Goal: Transaction & Acquisition: Purchase product/service

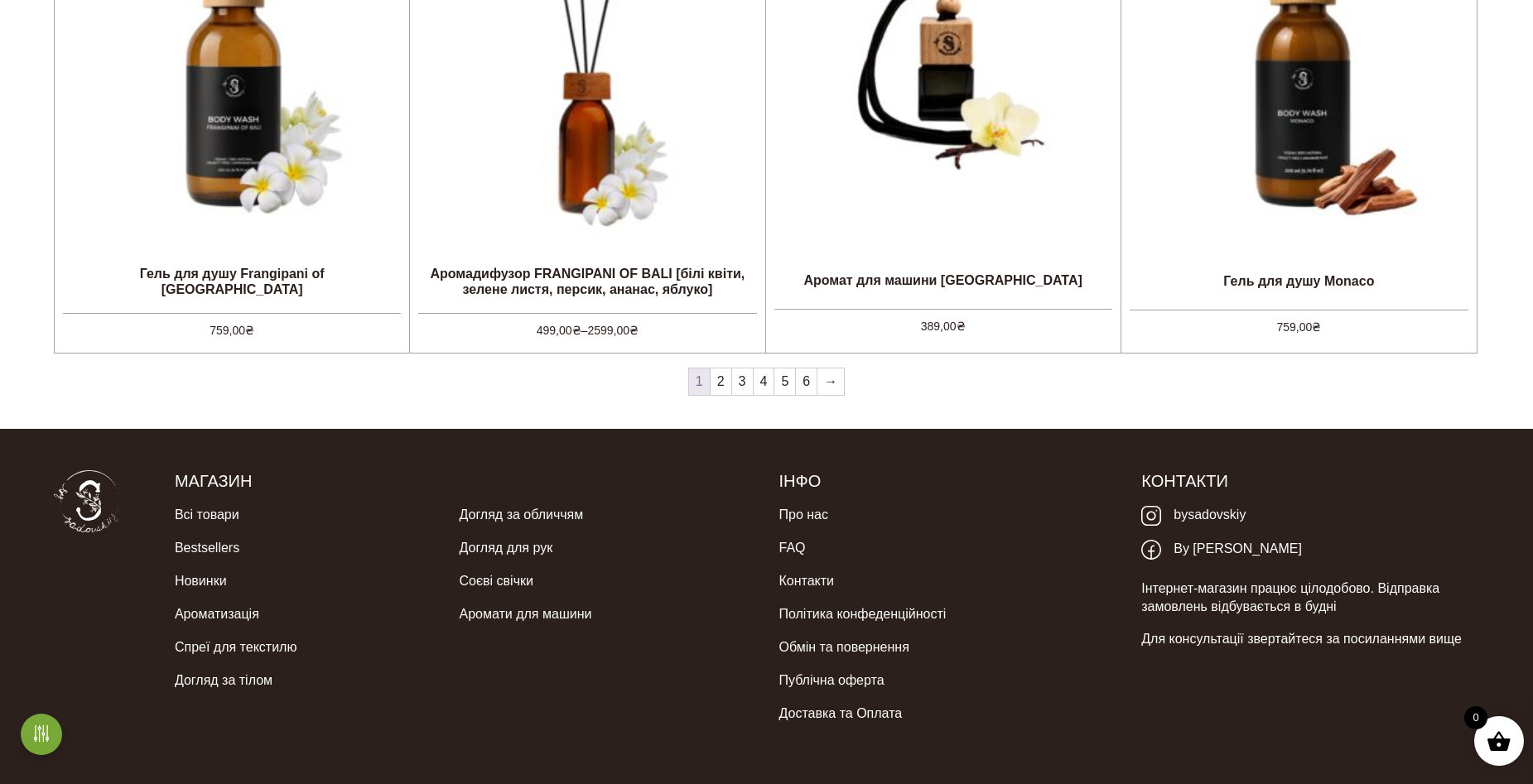
scroll to position [1815, 0]
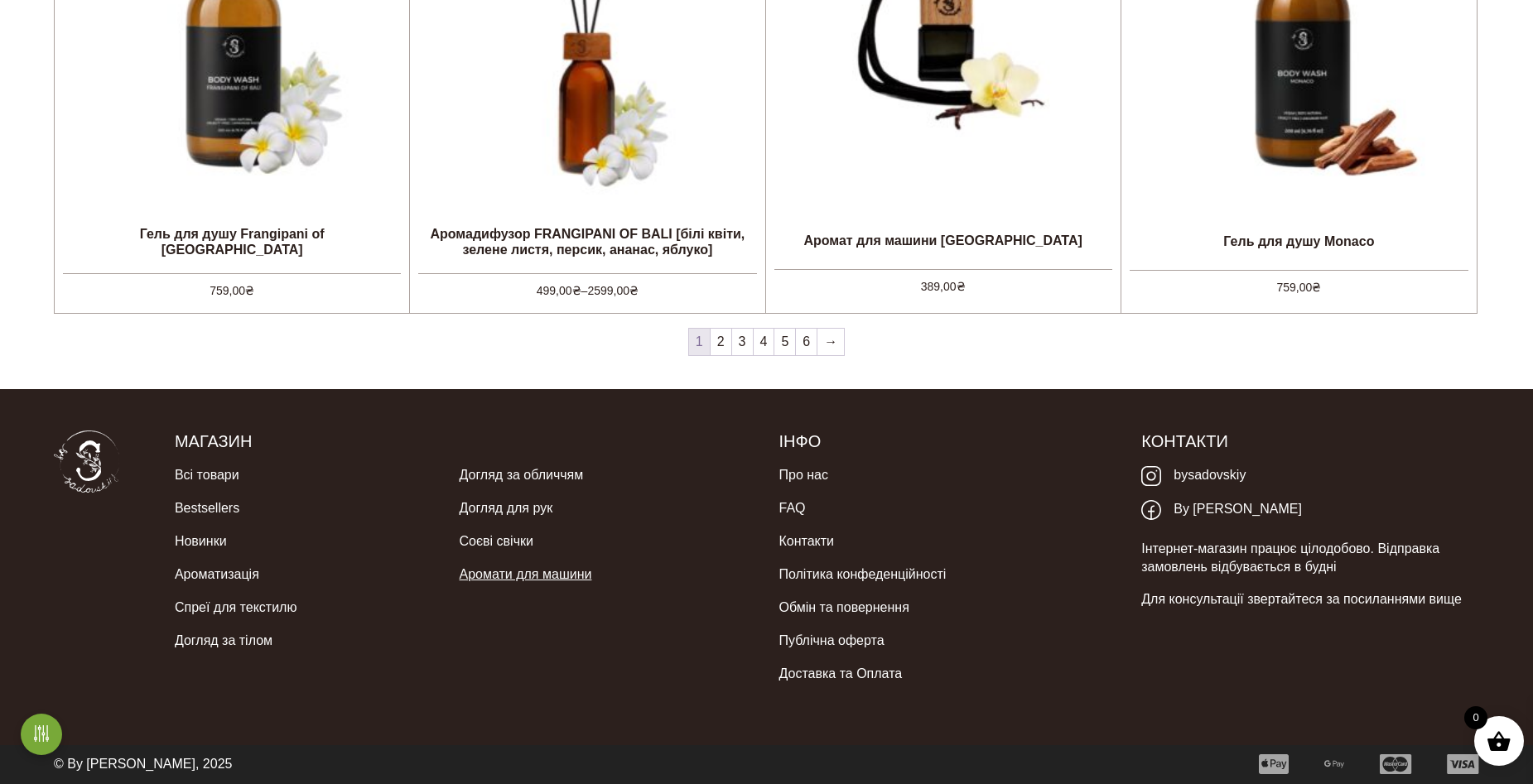
click at [492, 568] on link "Аромати для машини" at bounding box center [525, 574] width 132 height 33
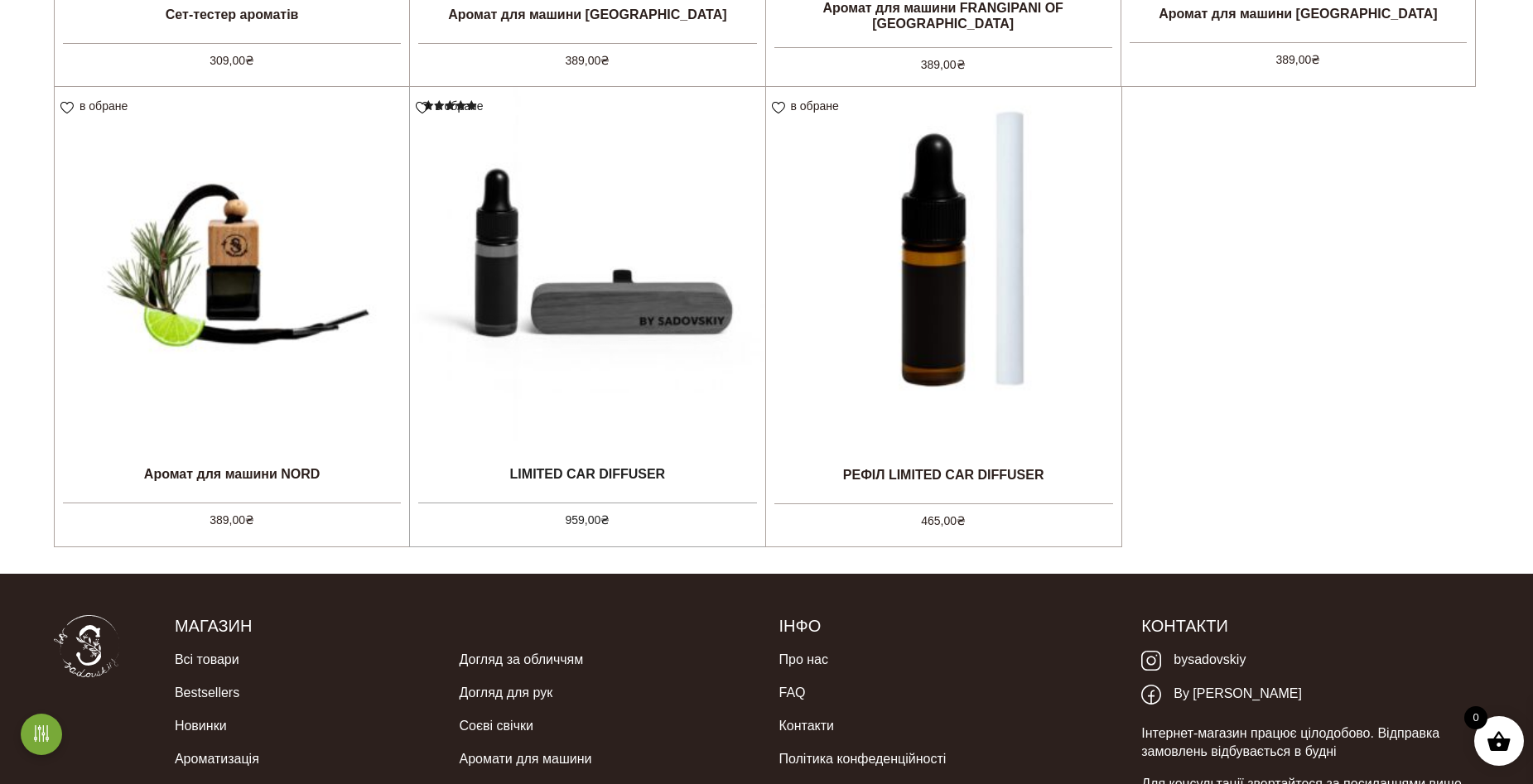
scroll to position [911, 0]
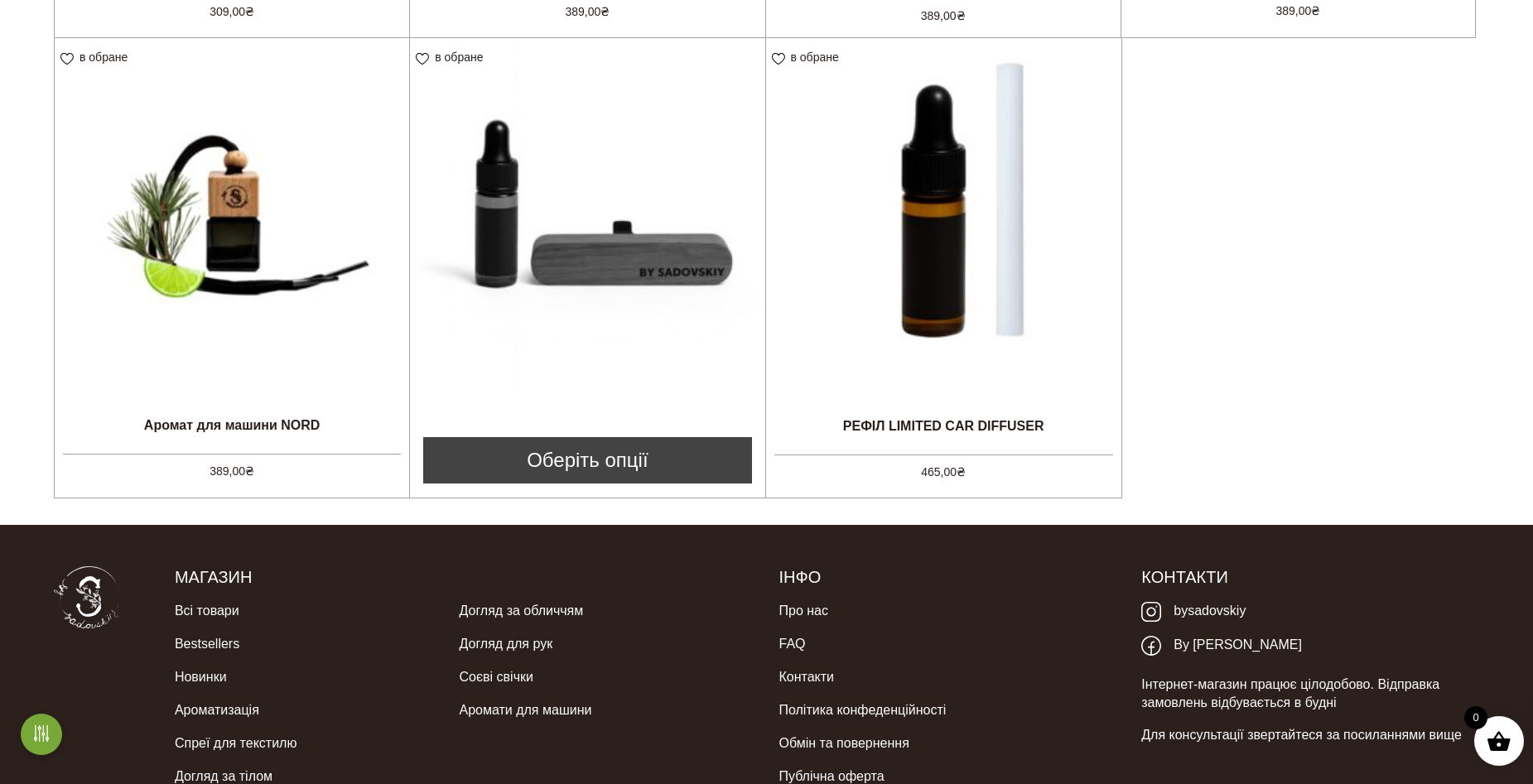
click at [602, 257] on img at bounding box center [587, 215] width 355 height 355
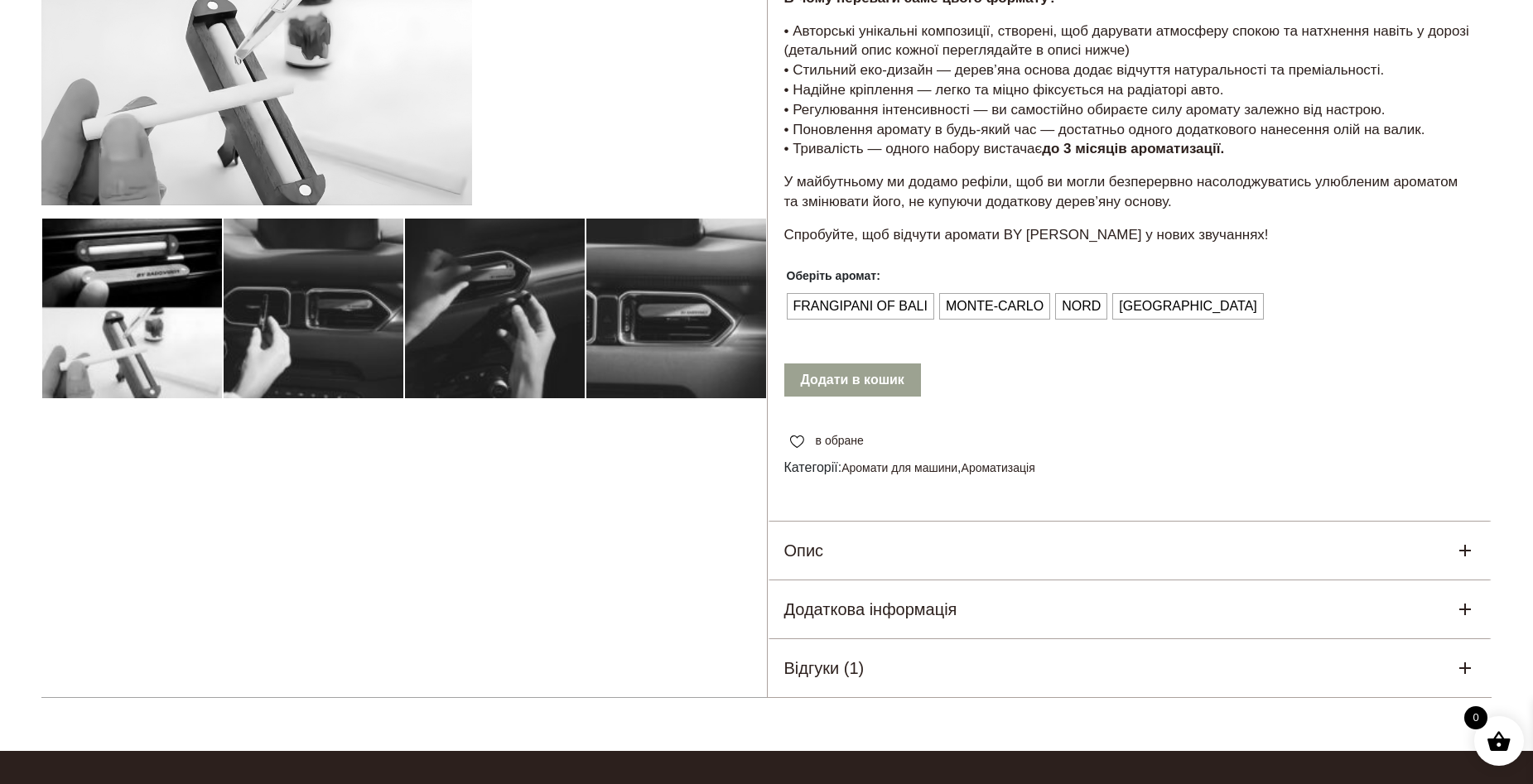
scroll to position [497, 0]
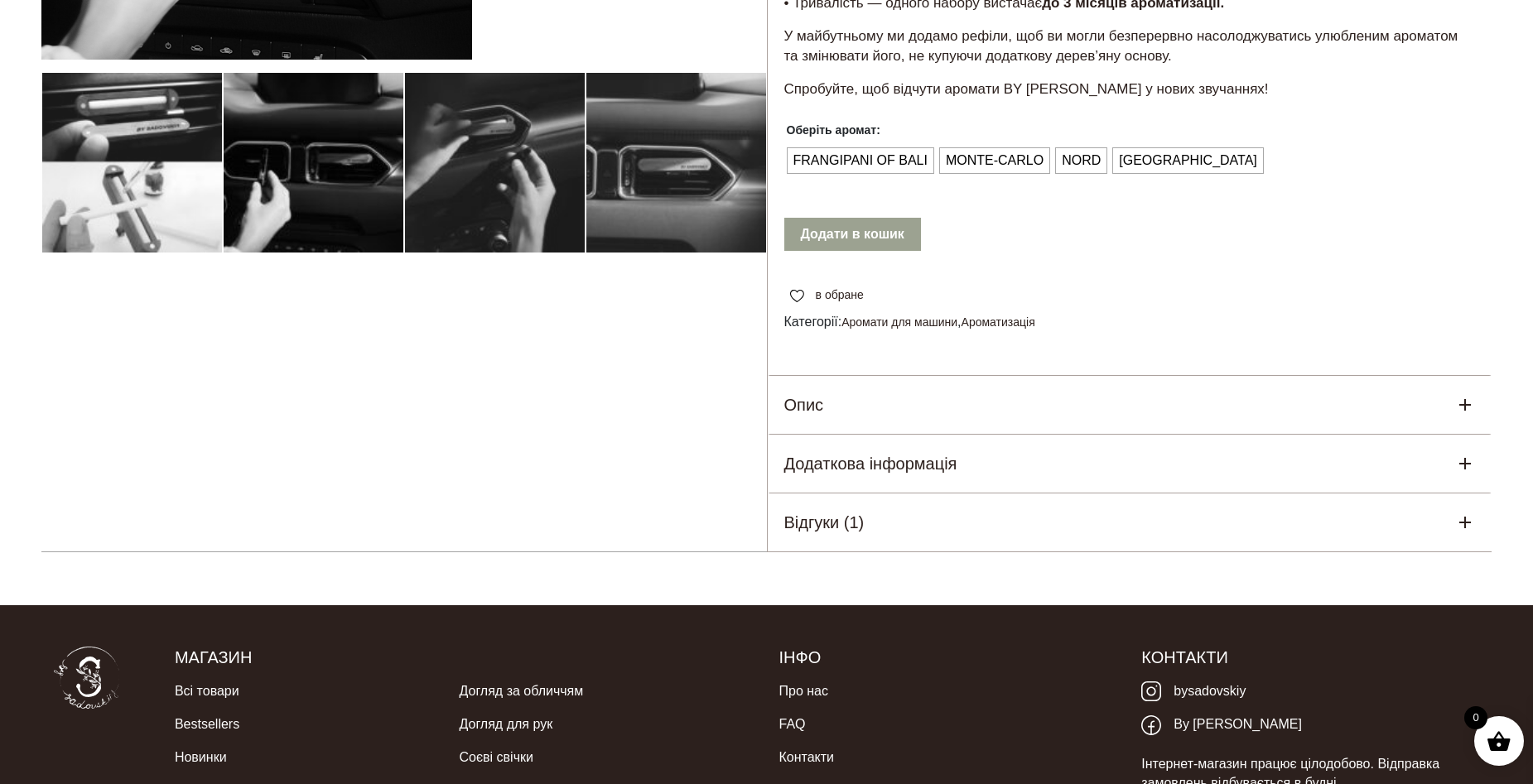
click at [1464, 404] on icon at bounding box center [1466, 405] width 12 height 12
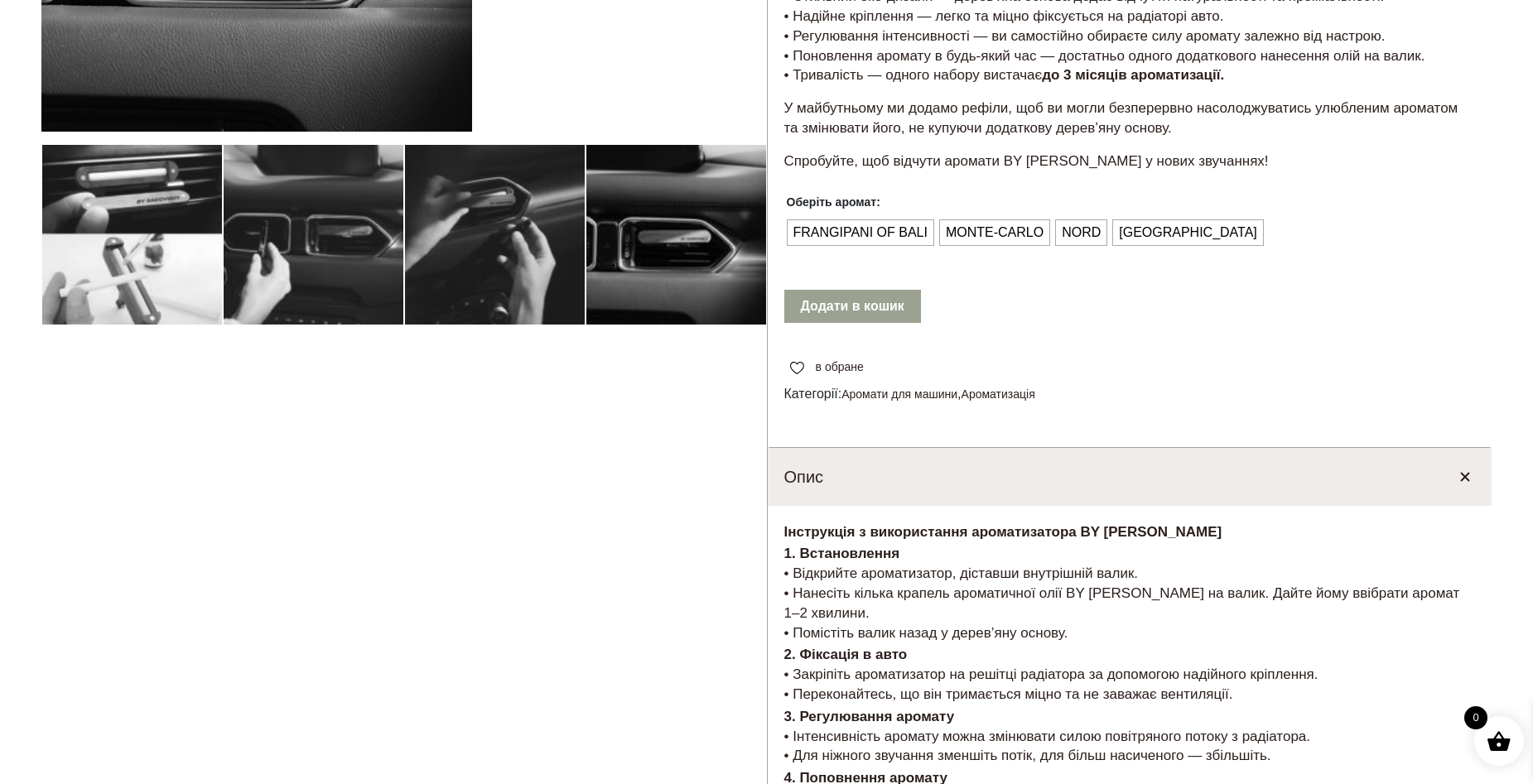
scroll to position [331, 0]
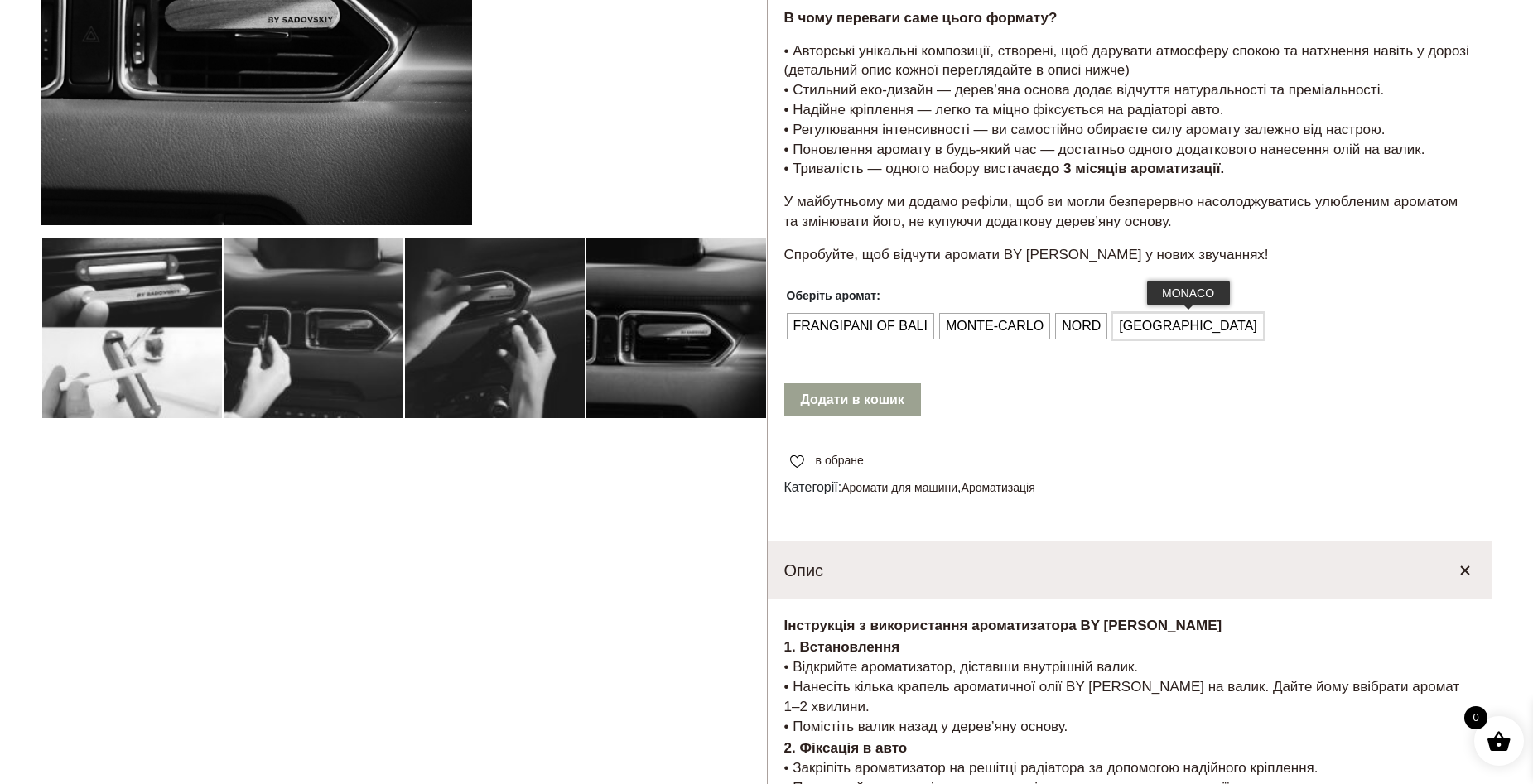
click at [1134, 326] on span "MONACO" at bounding box center [1188, 326] width 147 height 27
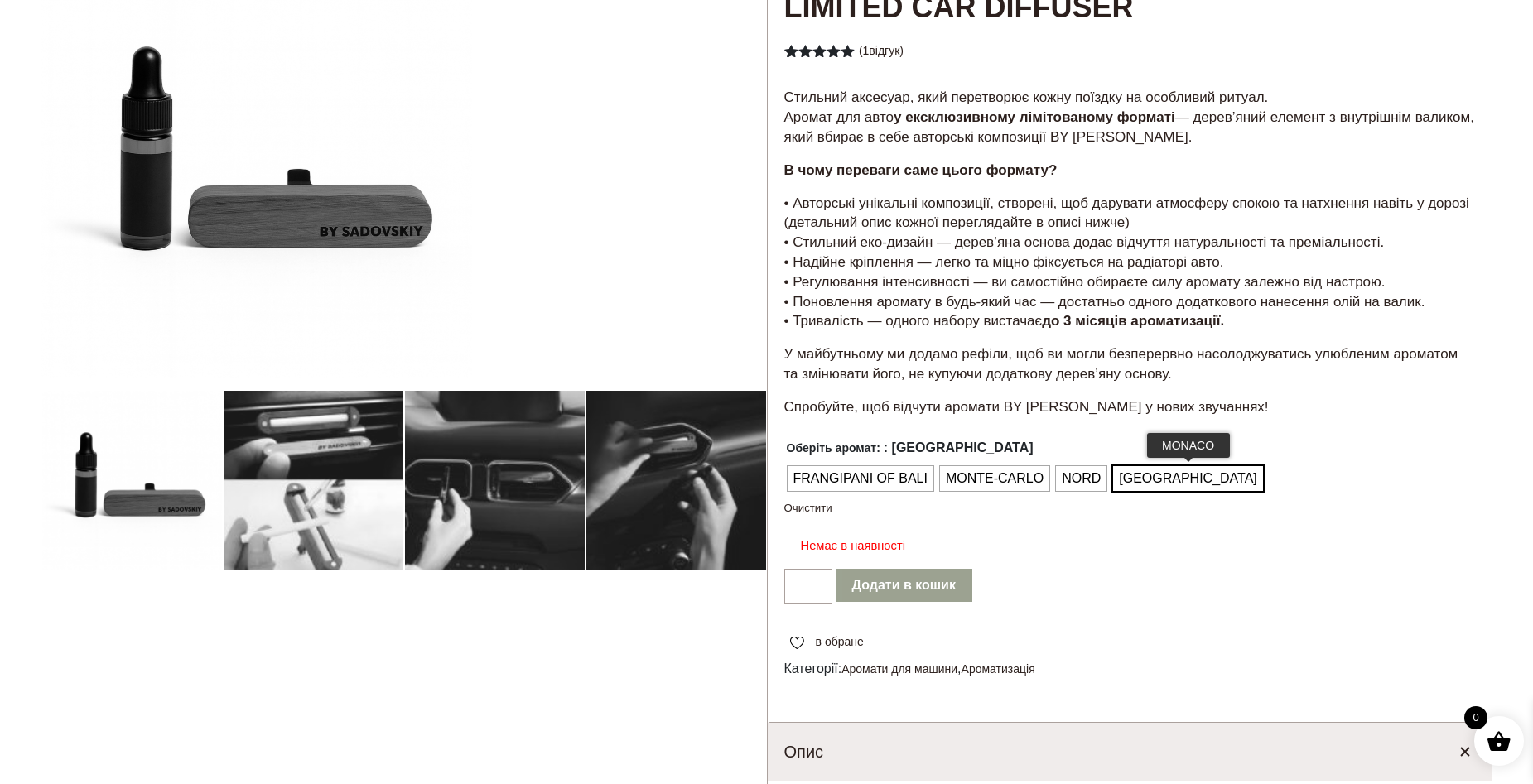
scroll to position [0, 0]
